Goal: Navigation & Orientation: Find specific page/section

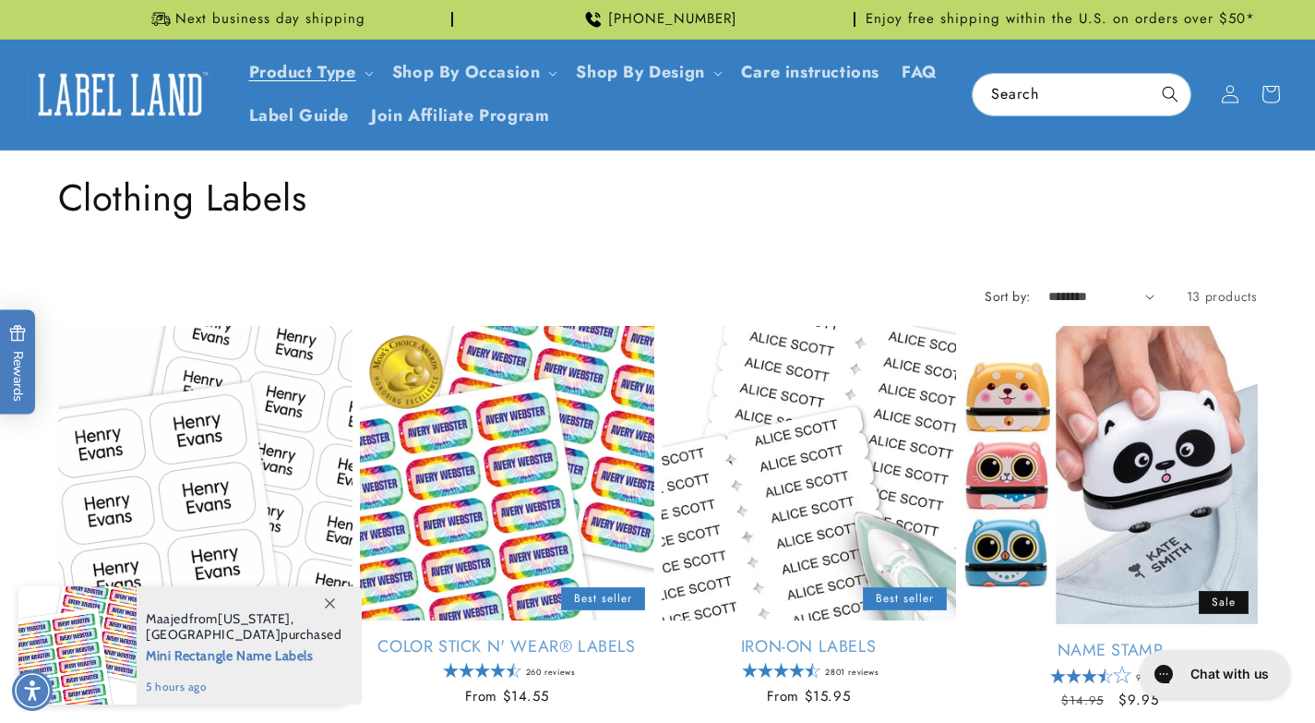
scroll to position [1997, 0]
